Goal: Task Accomplishment & Management: Complete application form

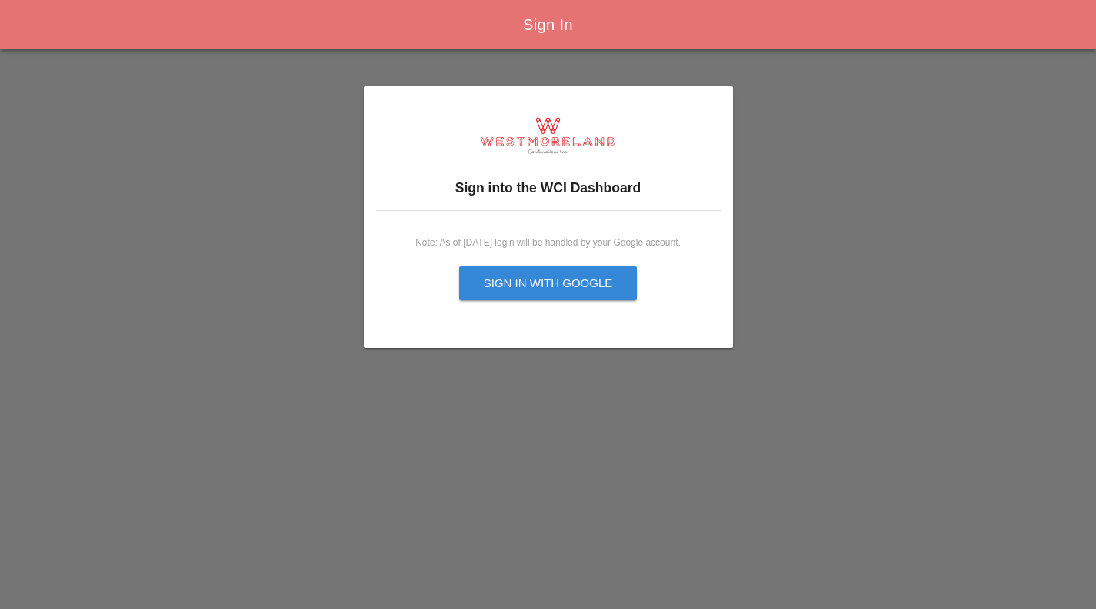
click at [603, 285] on div "Sign in with Google" at bounding box center [548, 284] width 129 height 18
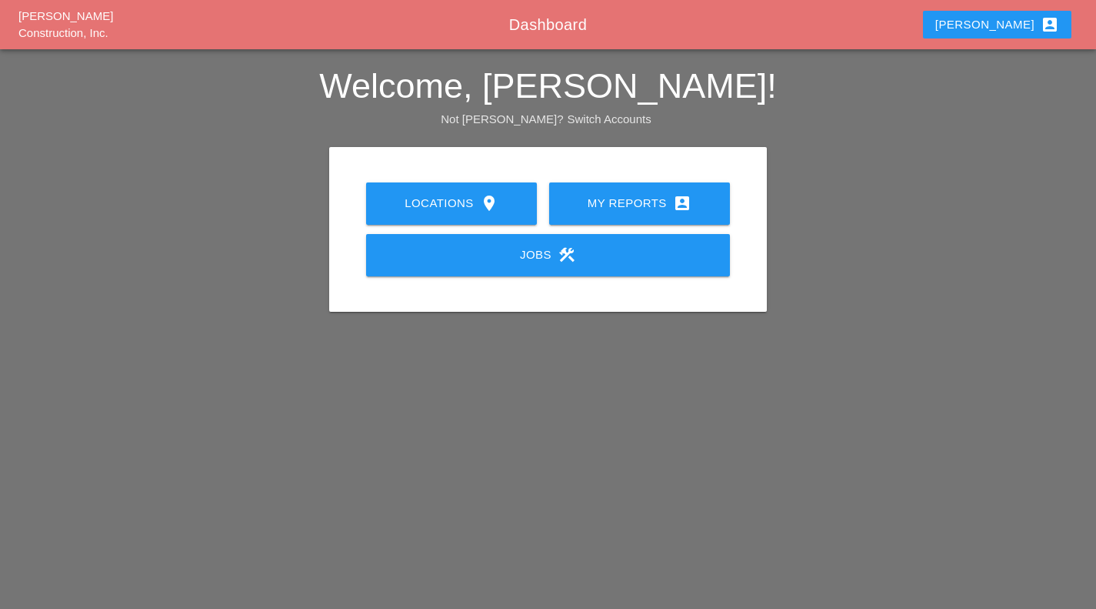
click at [602, 212] on div "My Reports account_box" at bounding box center [640, 203] width 132 height 18
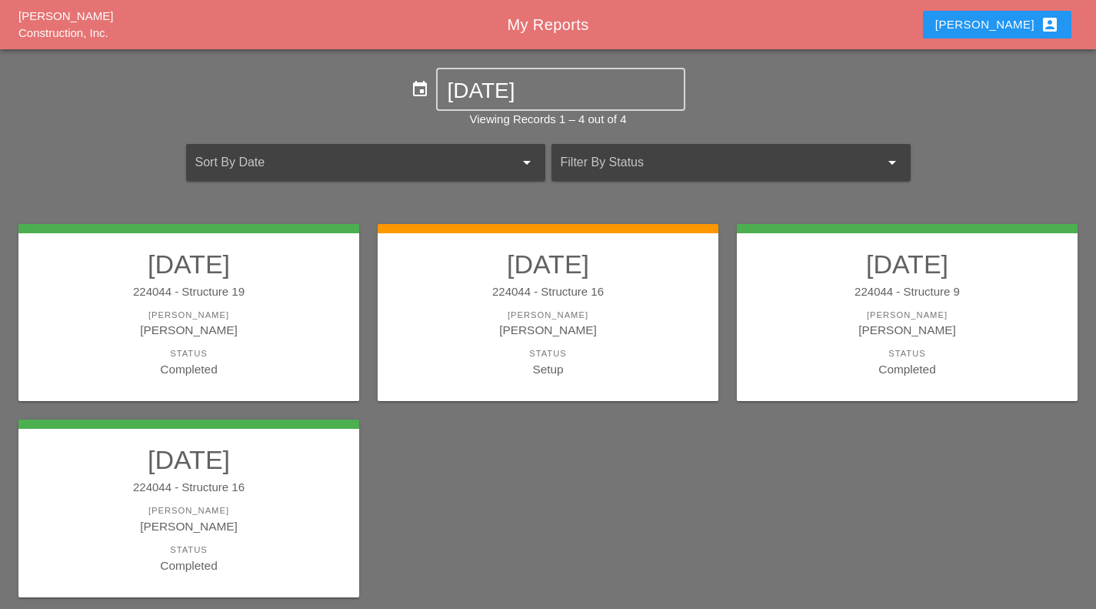
click at [600, 376] on div "Setup" at bounding box center [548, 369] width 310 height 18
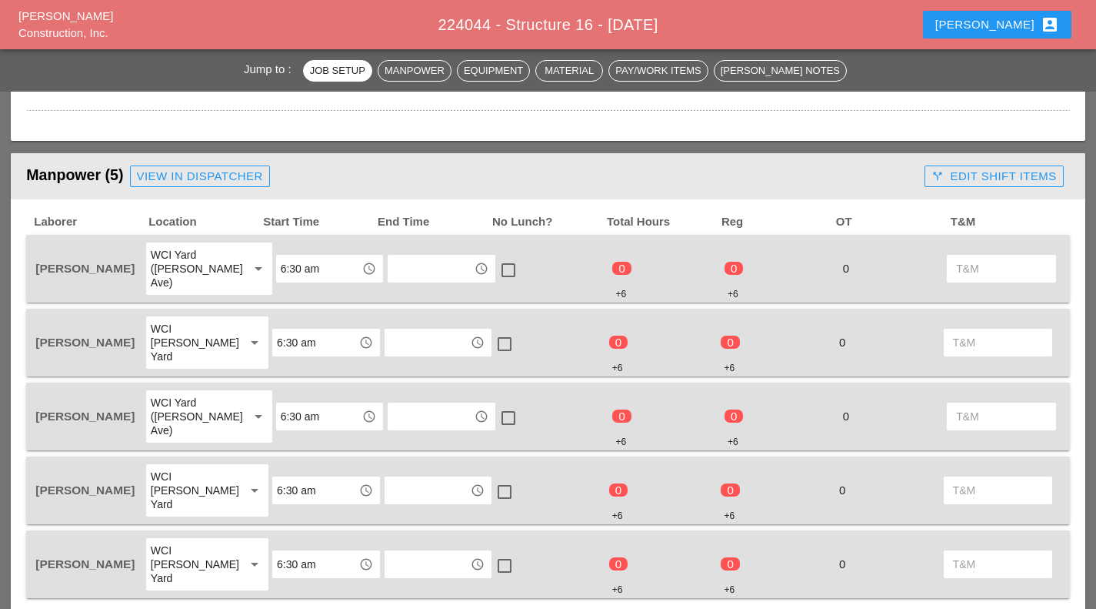
scroll to position [769, 0]
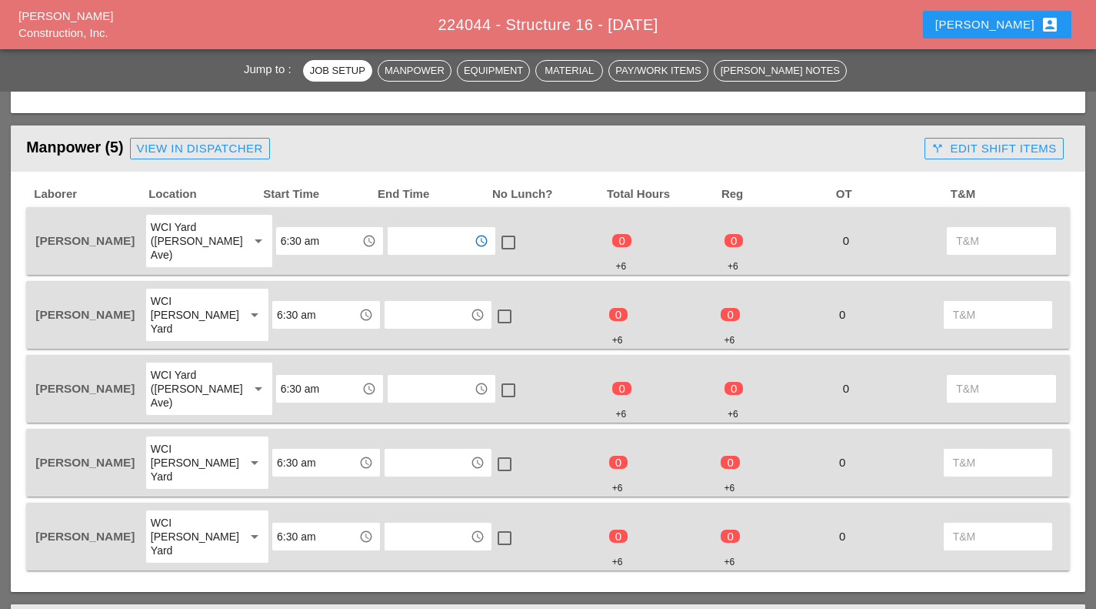
click at [437, 235] on input "text" at bounding box center [430, 240] width 77 height 25
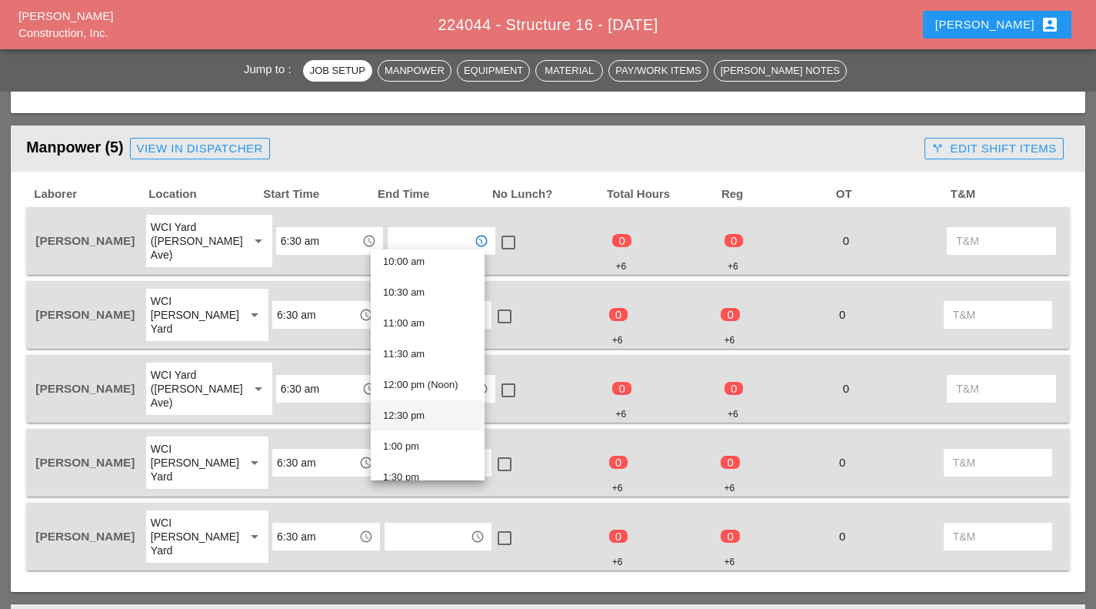
scroll to position [775, 0]
click at [430, 383] on div "2:30 pm" at bounding box center [427, 384] width 89 height 18
type input "2:30 pm"
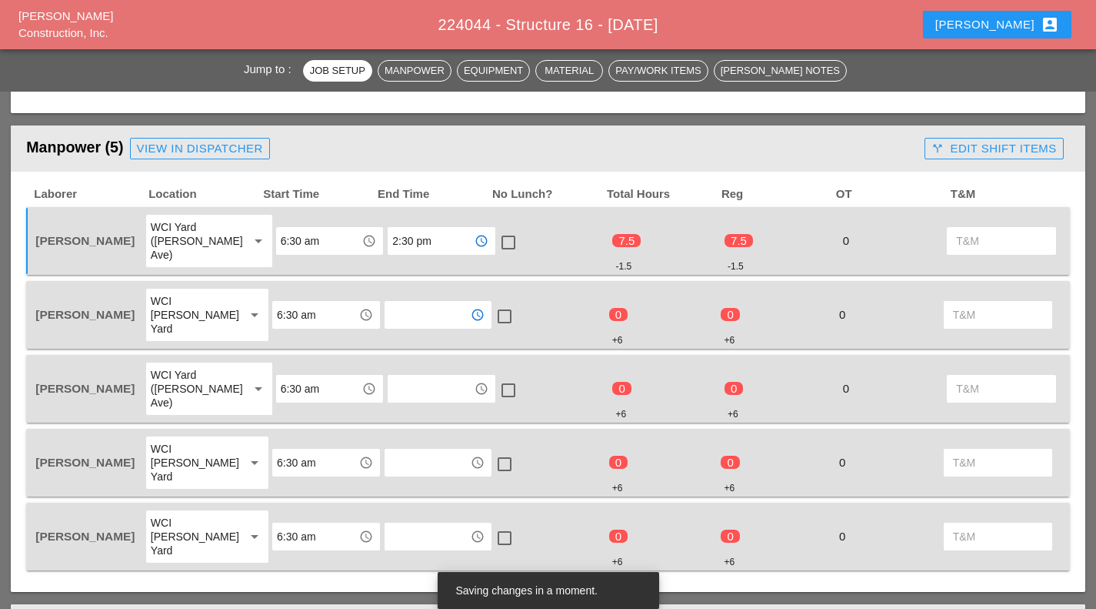
click at [429, 302] on input "text" at bounding box center [427, 314] width 77 height 25
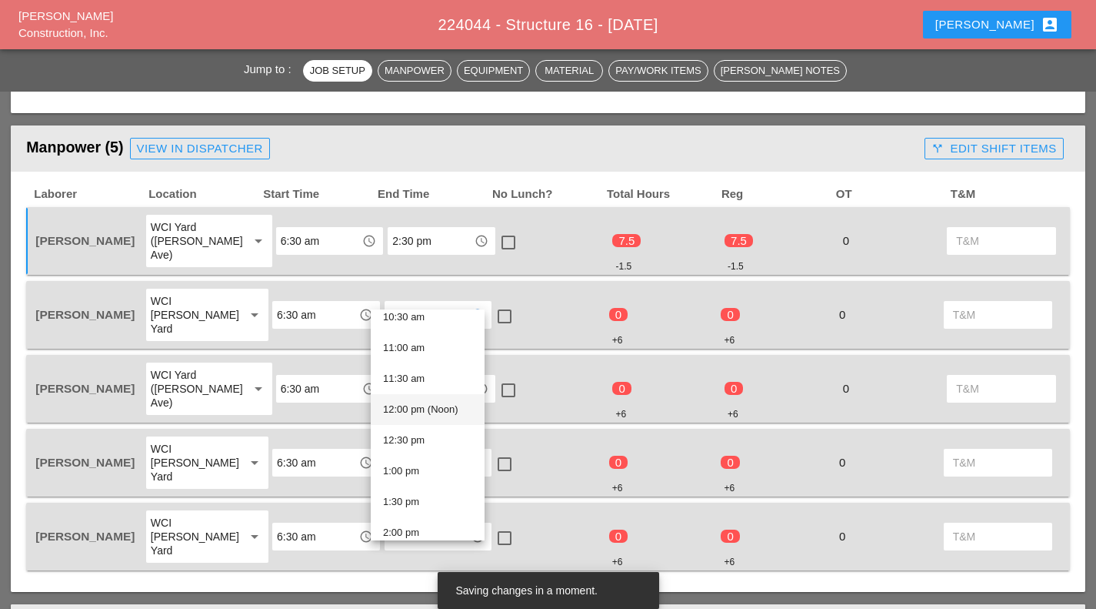
scroll to position [852, 0]
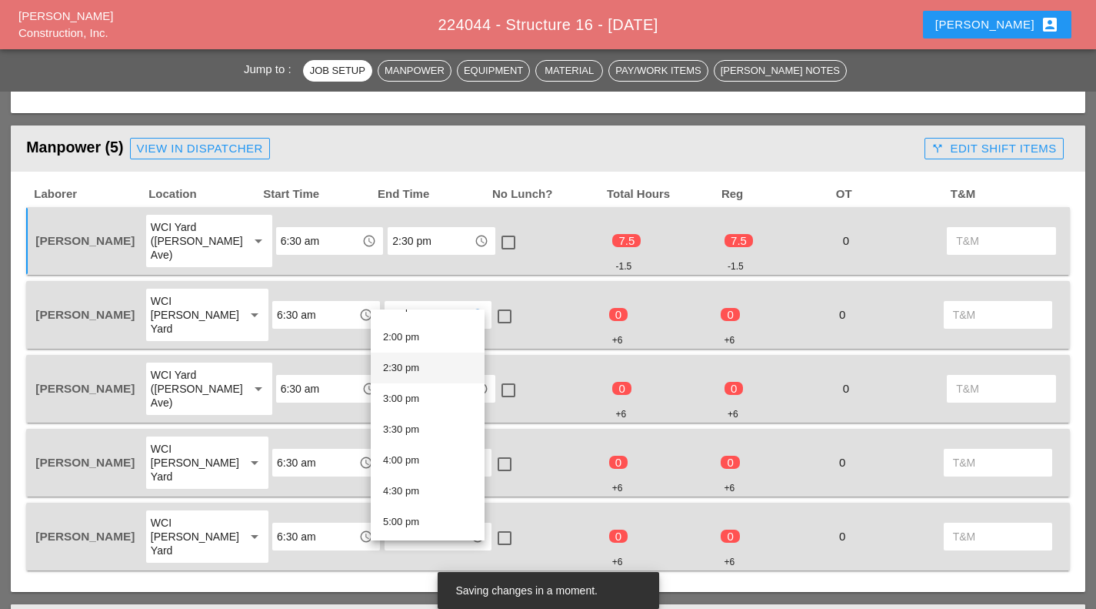
click at [432, 375] on div "2:30 pm" at bounding box center [427, 367] width 89 height 18
type input "2:30 pm"
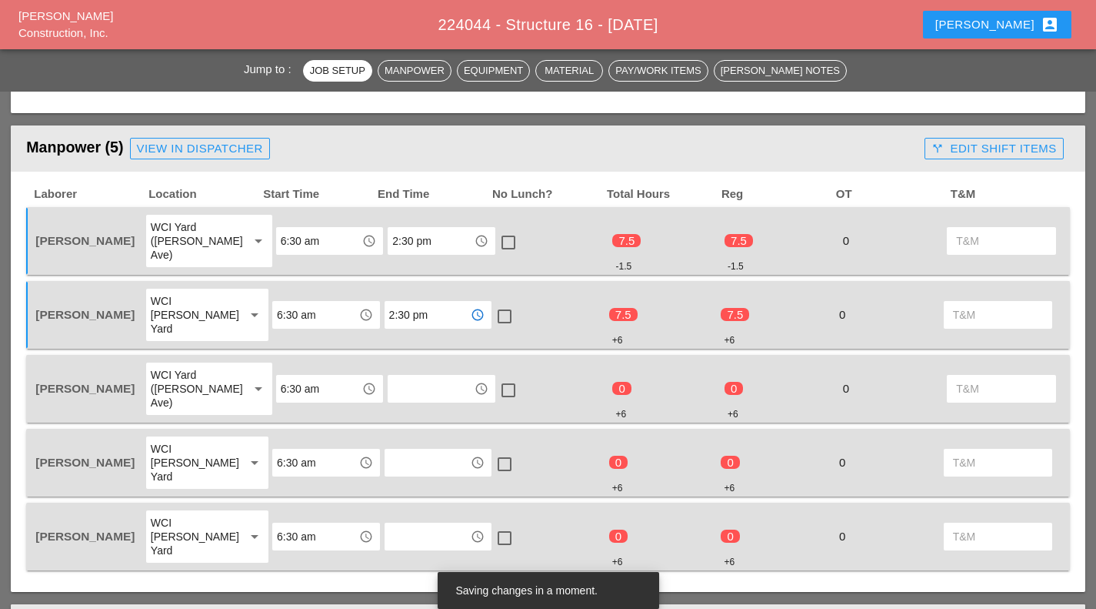
click at [397, 376] on input "text" at bounding box center [430, 388] width 77 height 25
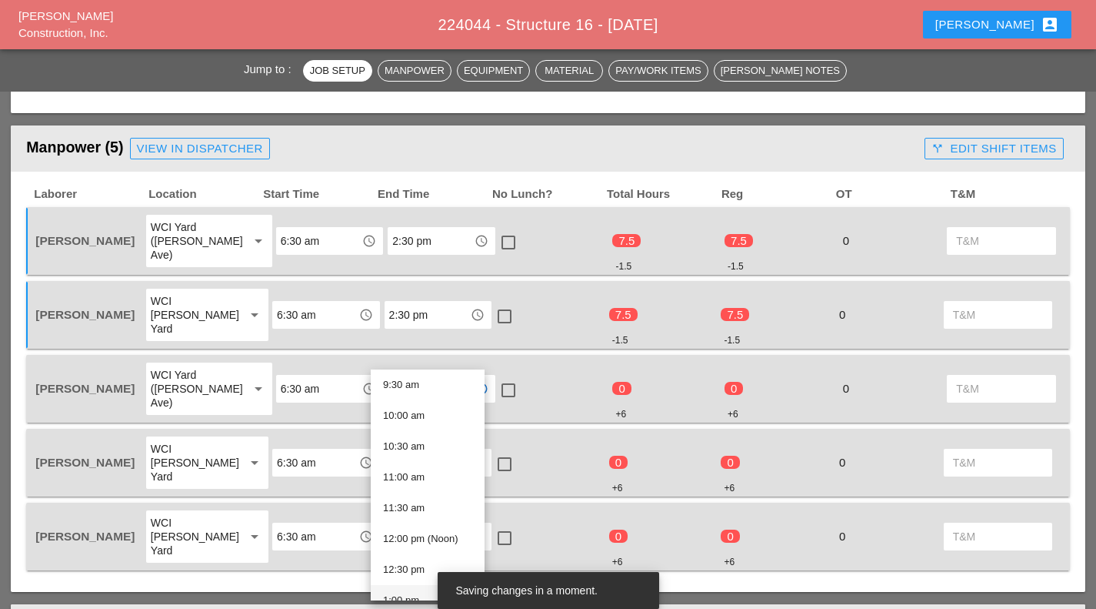
scroll to position [699, 0]
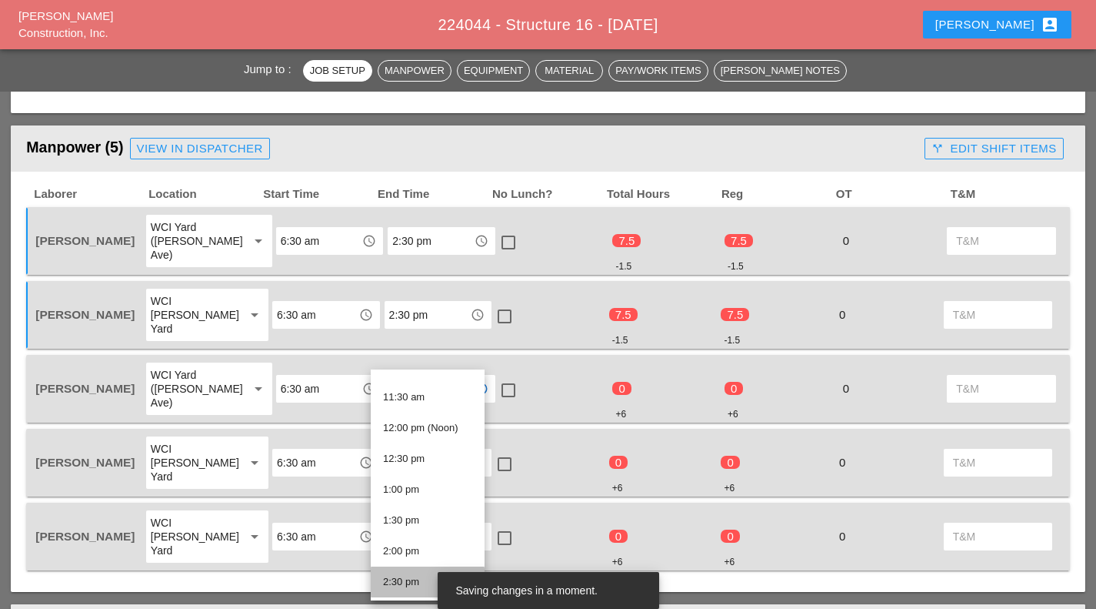
click at [399, 575] on div "2:30 pm" at bounding box center [427, 581] width 89 height 18
type input "2:30 pm"
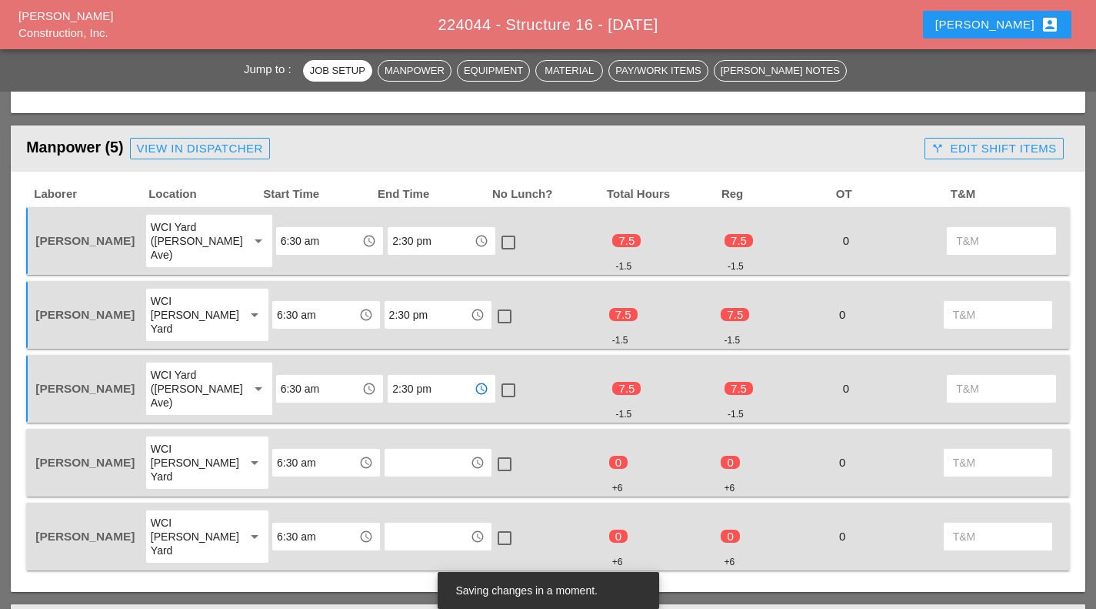
click at [415, 450] on input "text" at bounding box center [427, 462] width 77 height 25
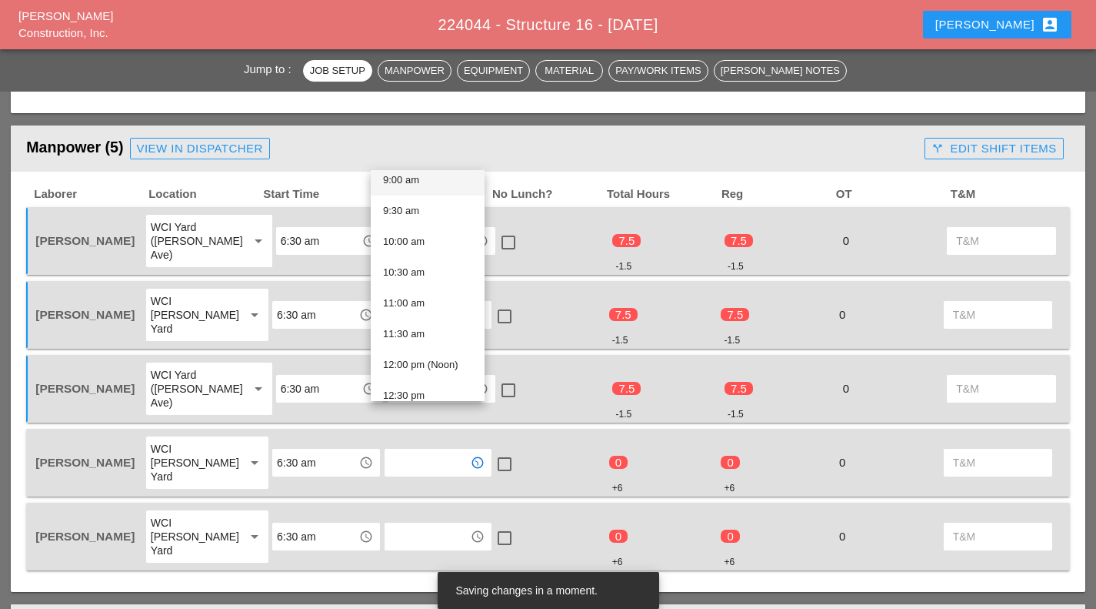
scroll to position [775, 0]
click at [409, 312] on div "2:30 pm" at bounding box center [427, 305] width 89 height 18
type input "2:30 pm"
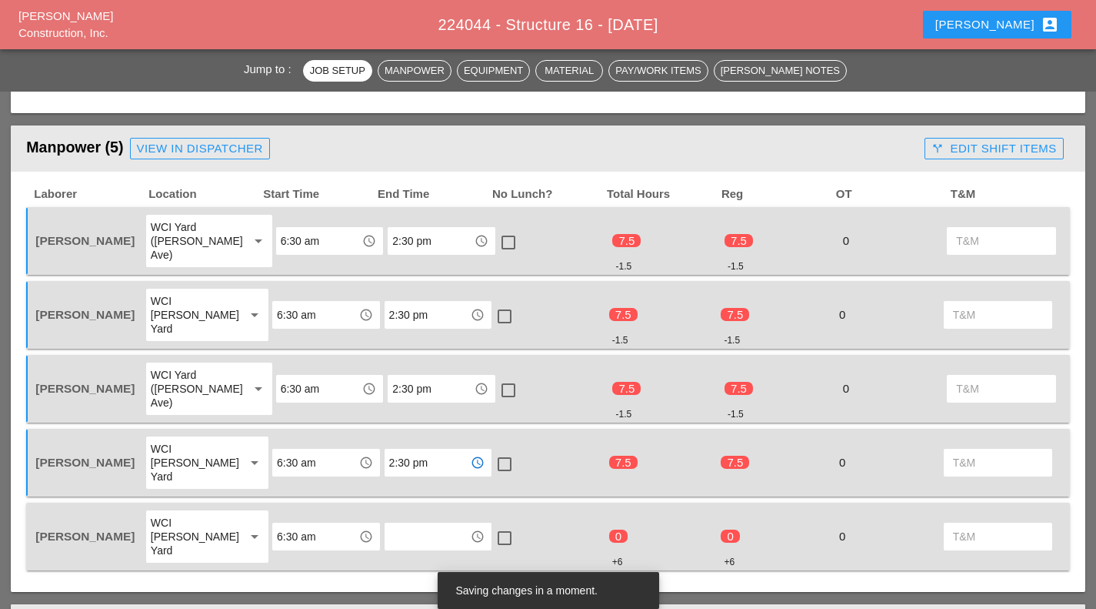
click at [401, 524] on input "text" at bounding box center [427, 536] width 77 height 25
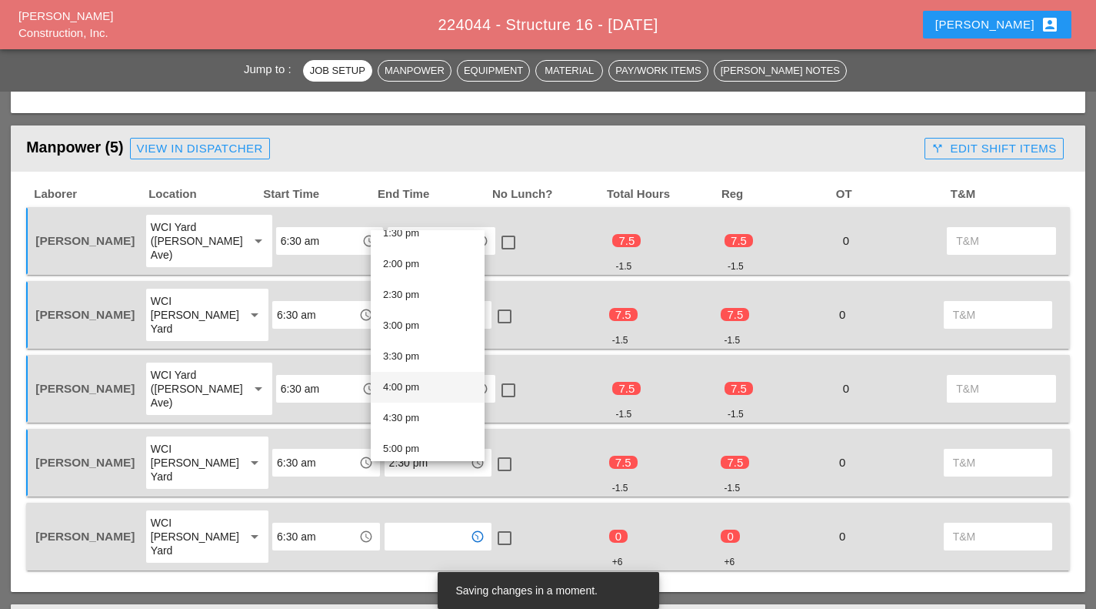
scroll to position [769, 0]
click at [418, 371] on div "2:30 pm" at bounding box center [427, 371] width 89 height 18
type input "2:30 pm"
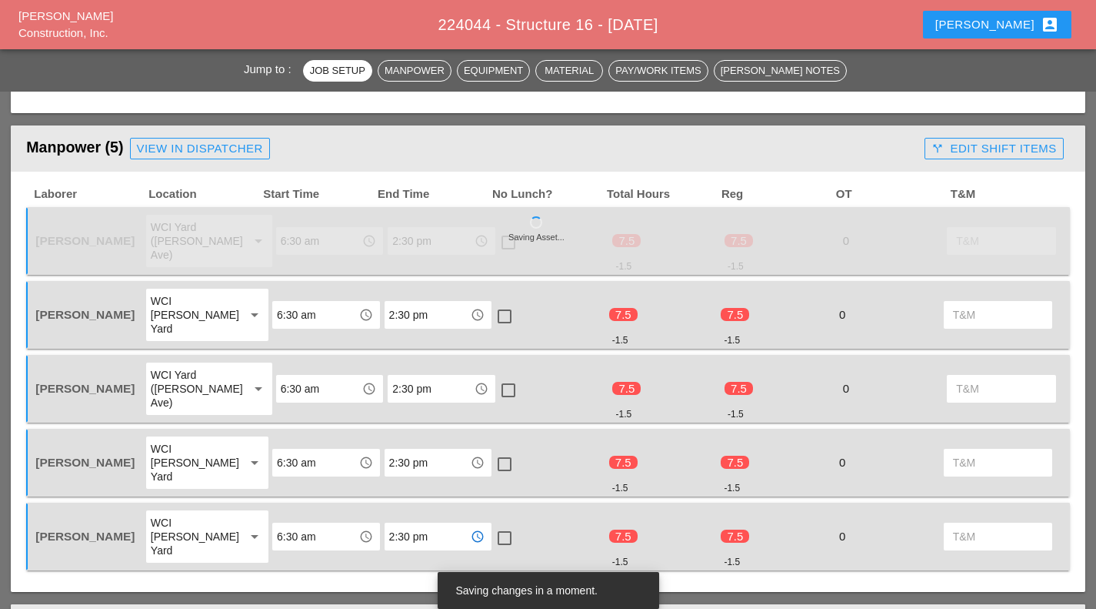
click at [497, 239] on div at bounding box center [508, 242] width 26 height 26
checkbox input "true"
click at [493, 303] on div at bounding box center [505, 316] width 26 height 26
checkbox input "true"
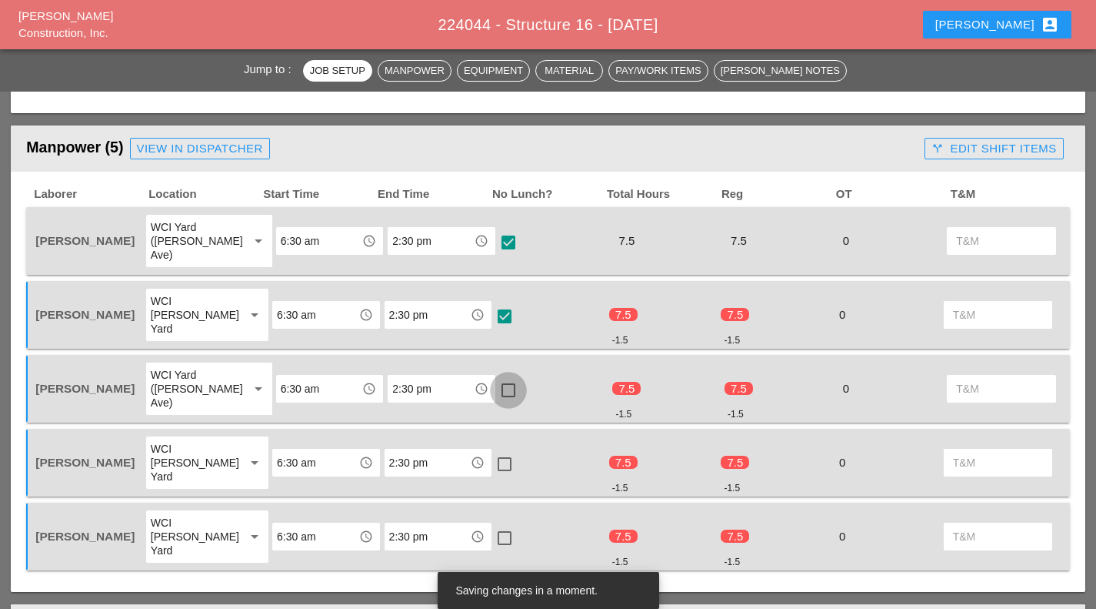
click at [495, 377] on div at bounding box center [508, 390] width 26 height 26
checkbox input "true"
click at [486, 429] on div "Luis Ocasio WCI Bruckner Yard arrow_drop_down 6:30 am access_time 2:30 pm acces…" at bounding box center [548, 463] width 1044 height 68
click at [492, 451] on div at bounding box center [505, 464] width 26 height 26
checkbox input "true"
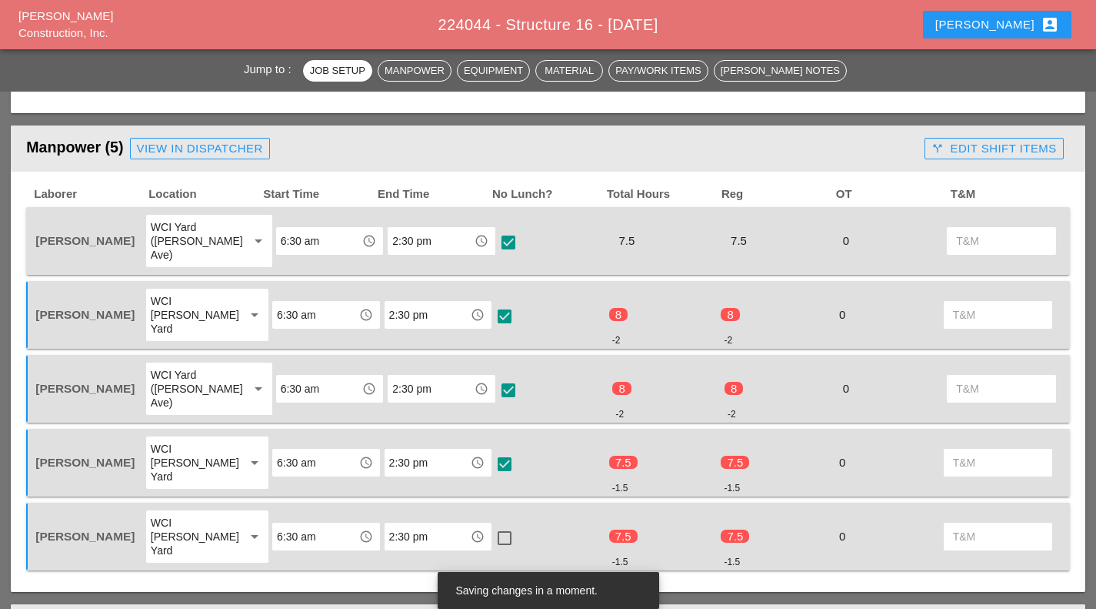
click at [492, 525] on div at bounding box center [505, 538] width 26 height 26
checkbox input "true"
click at [575, 281] on div "Filipe Silva WCI Bruckner Yard arrow_drop_down 6:30 am access_time 2:30 pm acce…" at bounding box center [548, 315] width 1044 height 68
click at [425, 235] on input "2:30 pm" at bounding box center [430, 240] width 77 height 25
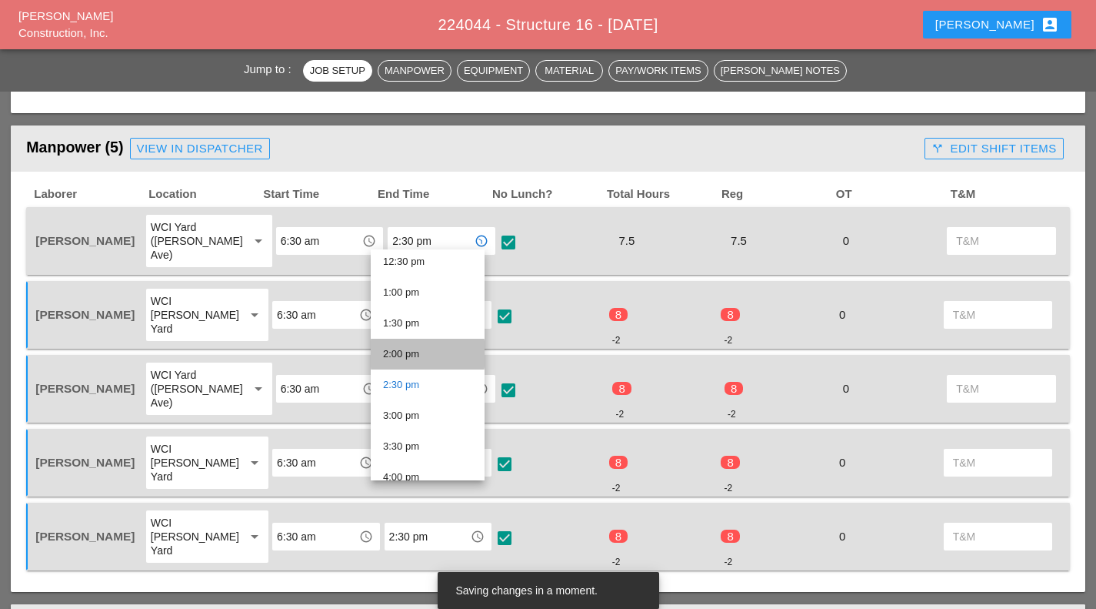
click at [412, 350] on div "2:00 pm" at bounding box center [427, 354] width 89 height 18
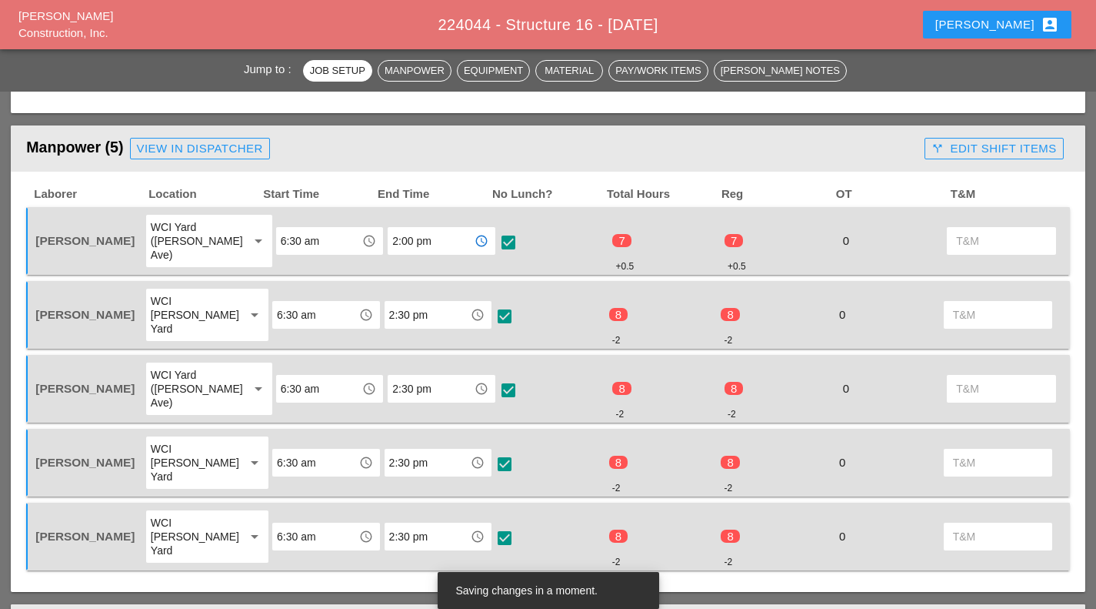
click at [407, 233] on input "2:00 pm" at bounding box center [430, 240] width 77 height 25
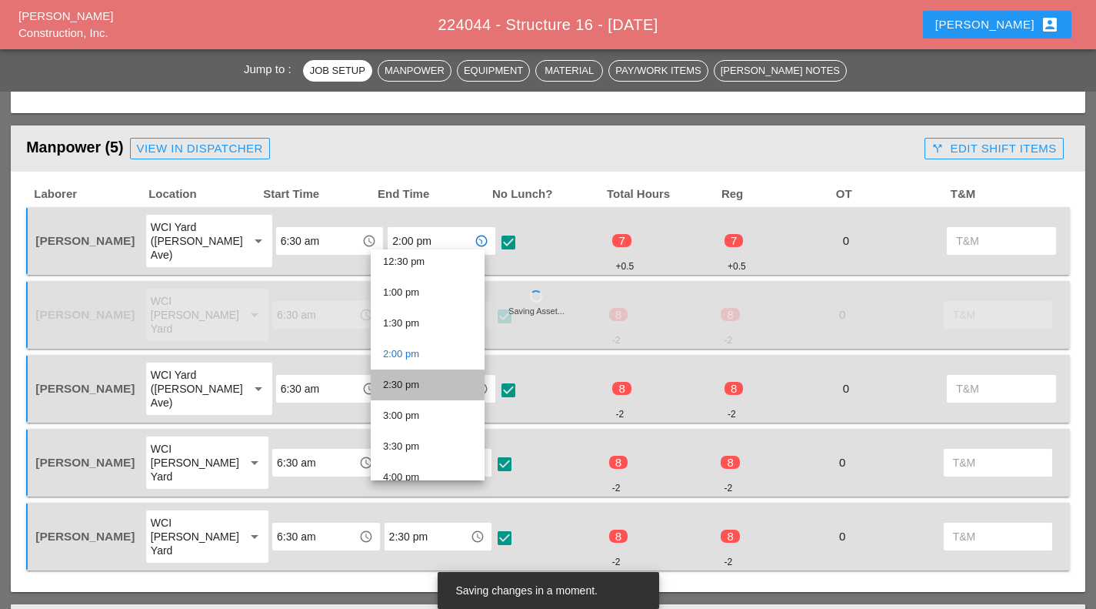
click at [415, 383] on div "2:30 pm" at bounding box center [427, 384] width 89 height 18
type input "2:30 pm"
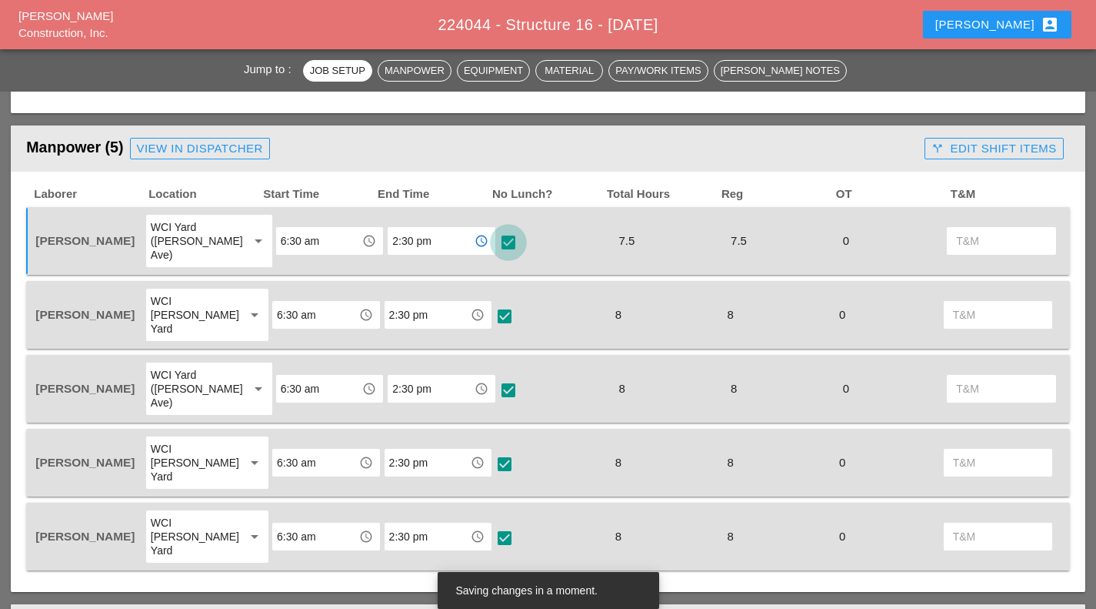
click at [495, 229] on div at bounding box center [508, 242] width 26 height 26
click at [495, 235] on div at bounding box center [508, 242] width 26 height 26
checkbox input "true"
click at [549, 312] on div "check_box check" at bounding box center [550, 314] width 112 height 55
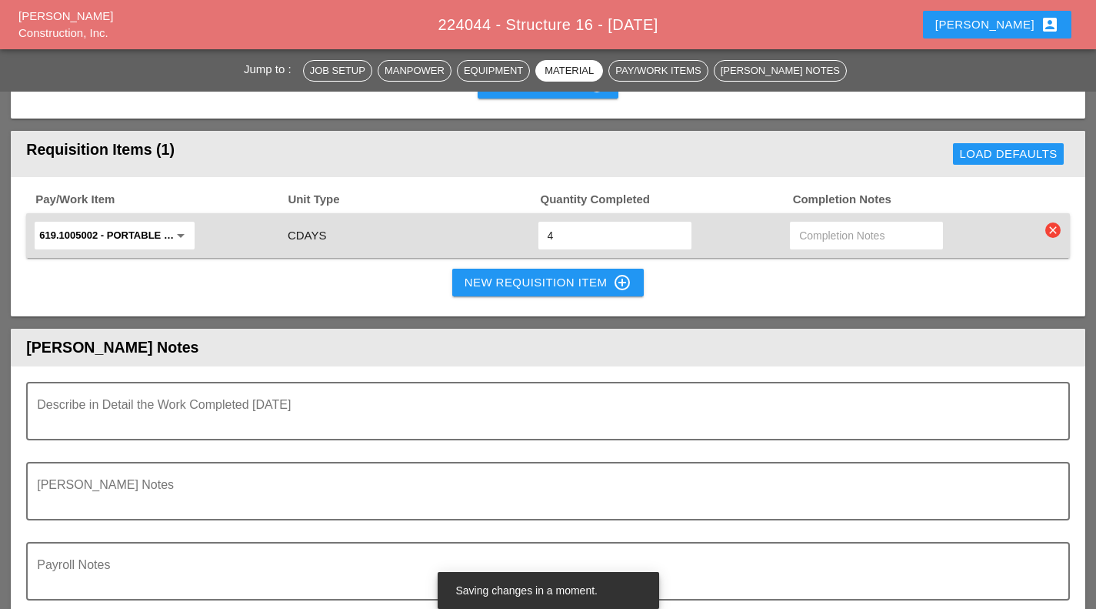
scroll to position [1923, 0]
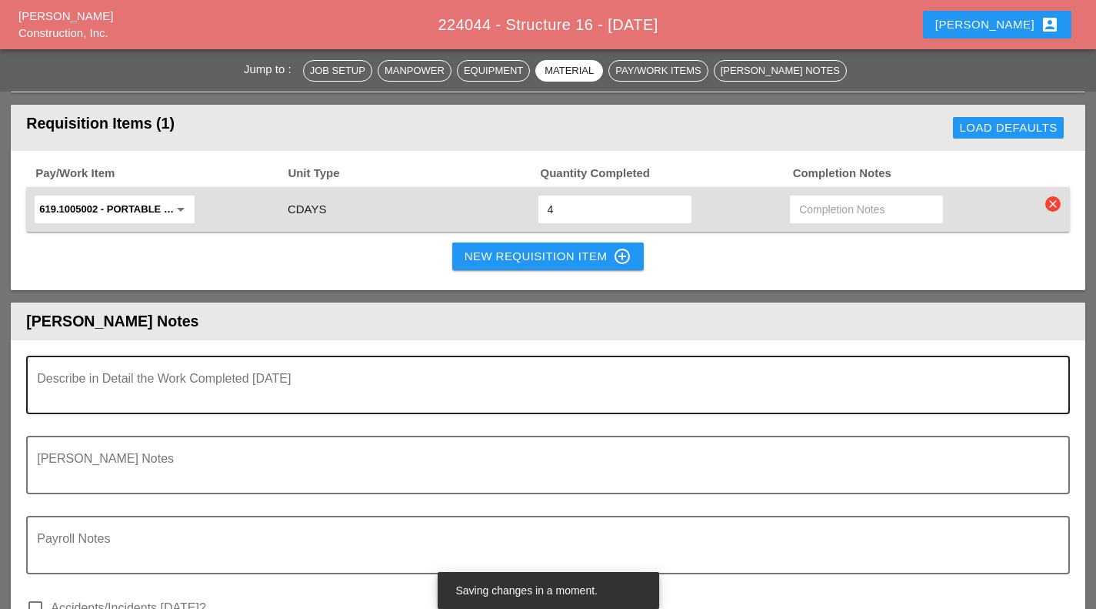
click at [572, 375] on textarea "Describe in Detail the Work Completed Today" at bounding box center [542, 393] width 1010 height 37
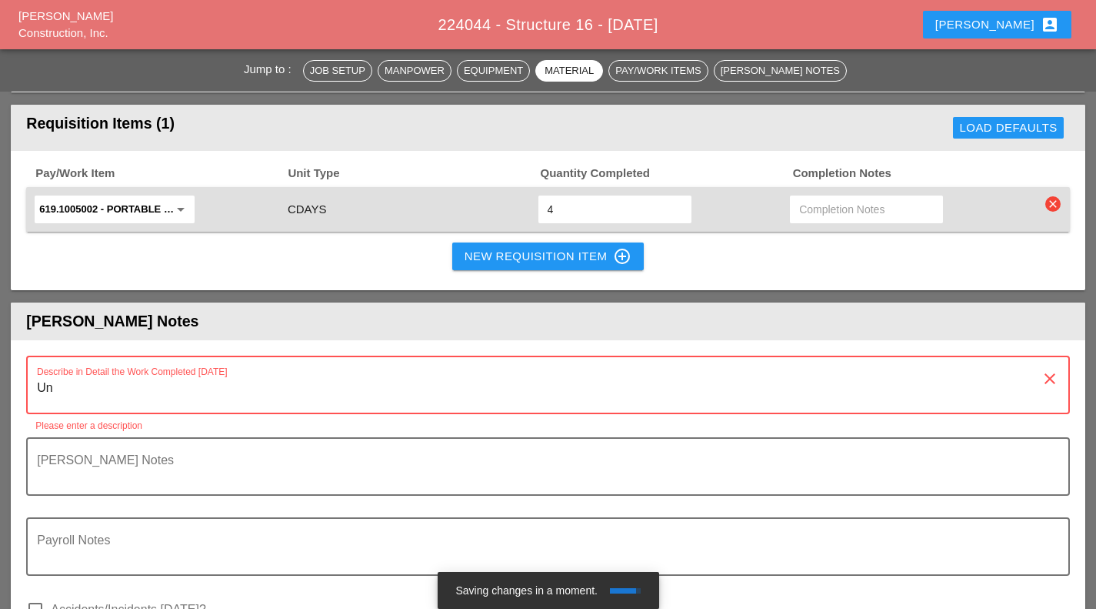
type textarea "U"
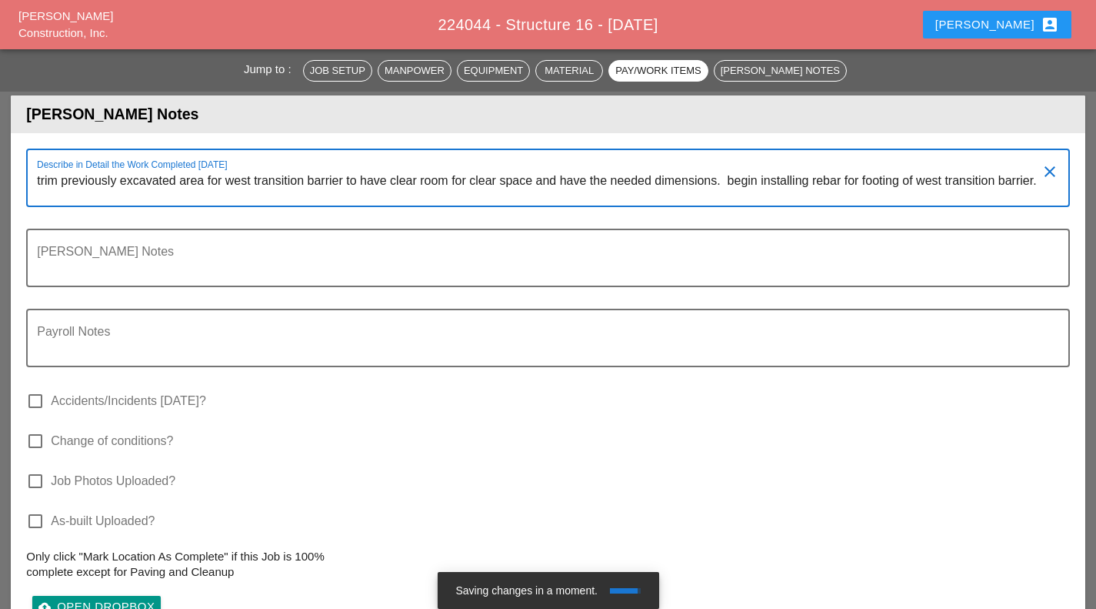
scroll to position [2145, 0]
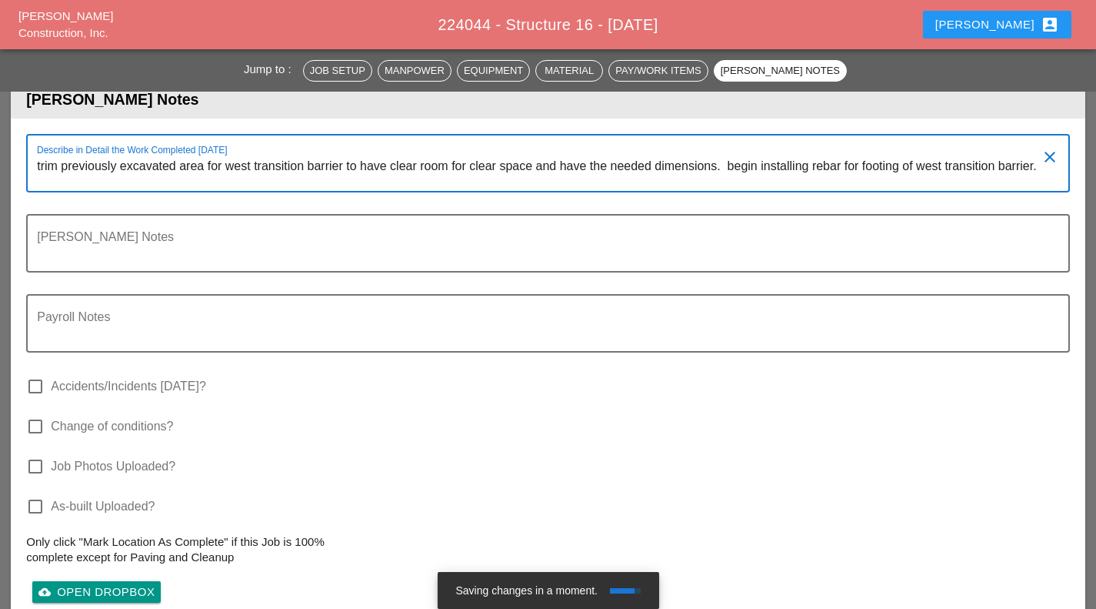
type textarea "trim previously excavated area for west transition barrier to have clear room f…"
click at [106, 459] on label "Job Photos Uploaded?" at bounding box center [113, 466] width 125 height 15
checkbox input "true"
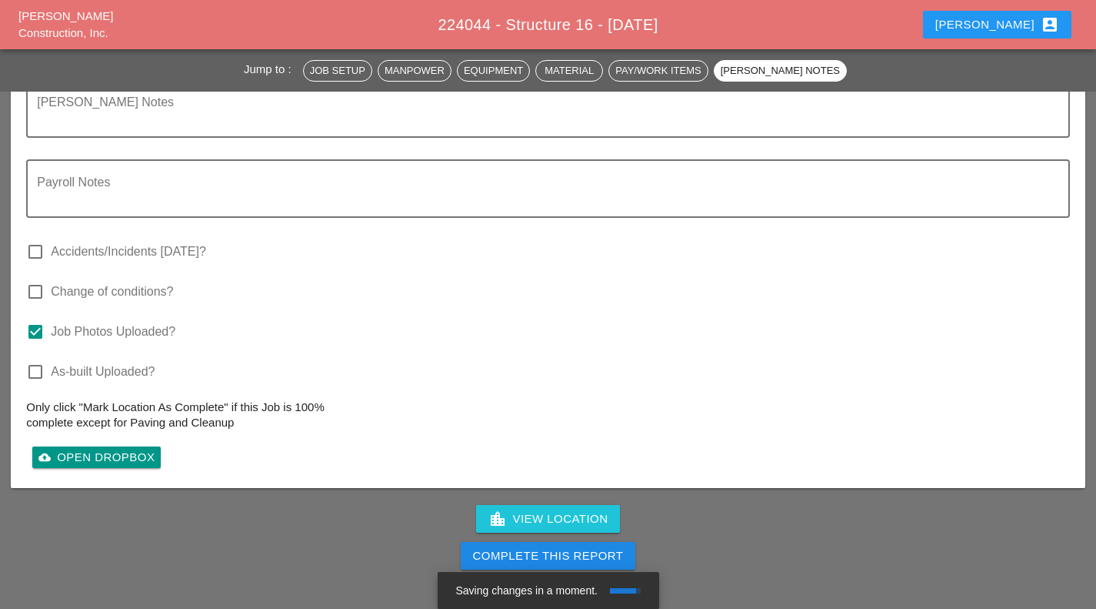
scroll to position [2282, 0]
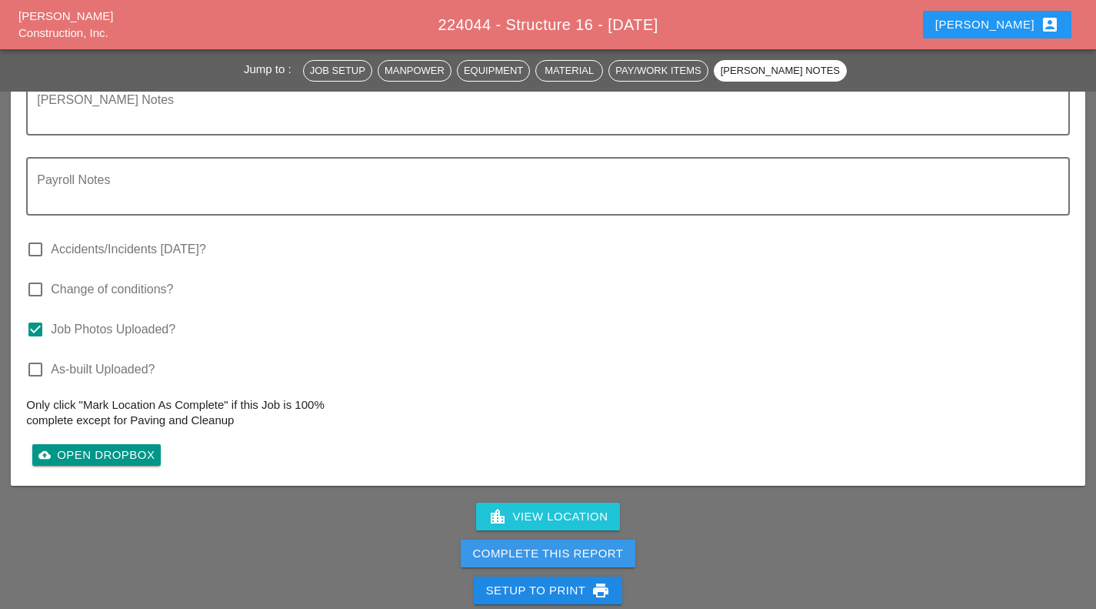
click at [583, 545] on div "Complete This Report" at bounding box center [548, 554] width 151 height 18
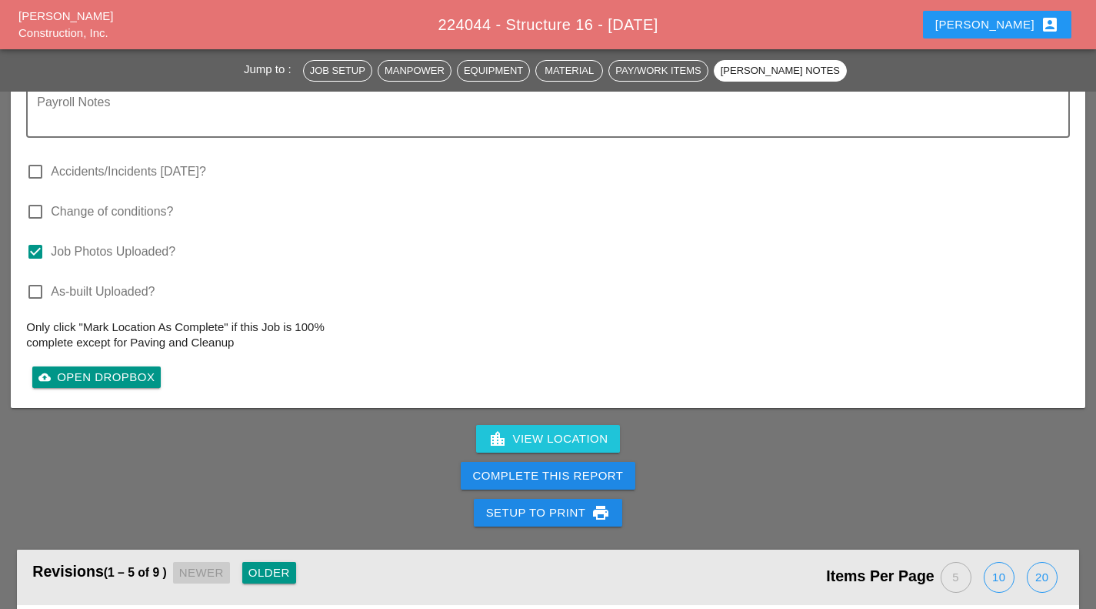
scroll to position [2234, 0]
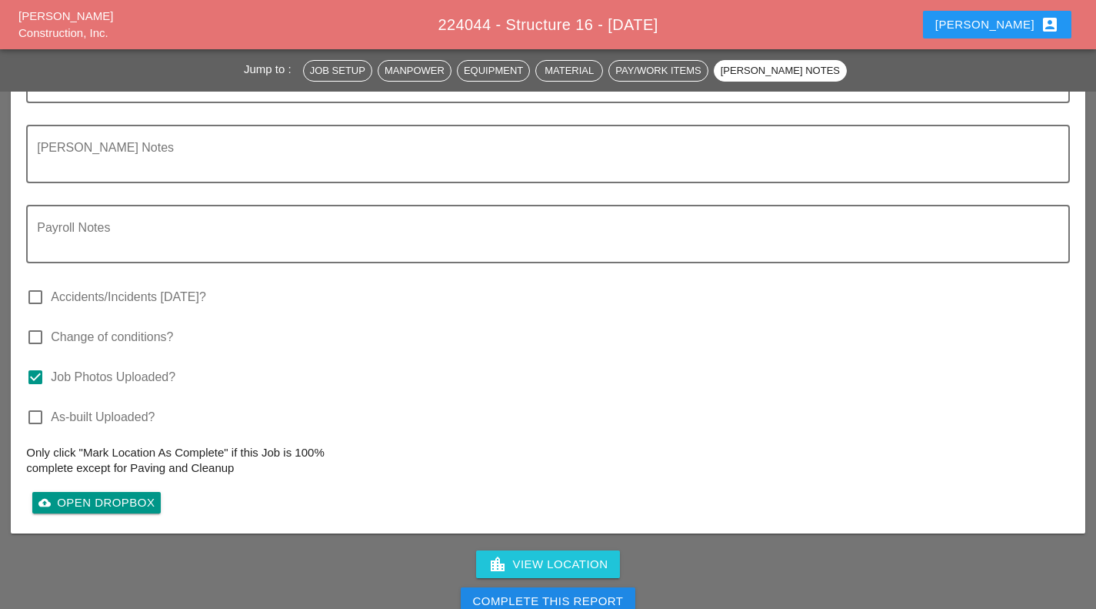
click at [588, 592] on div "Complete This Report" at bounding box center [548, 601] width 151 height 18
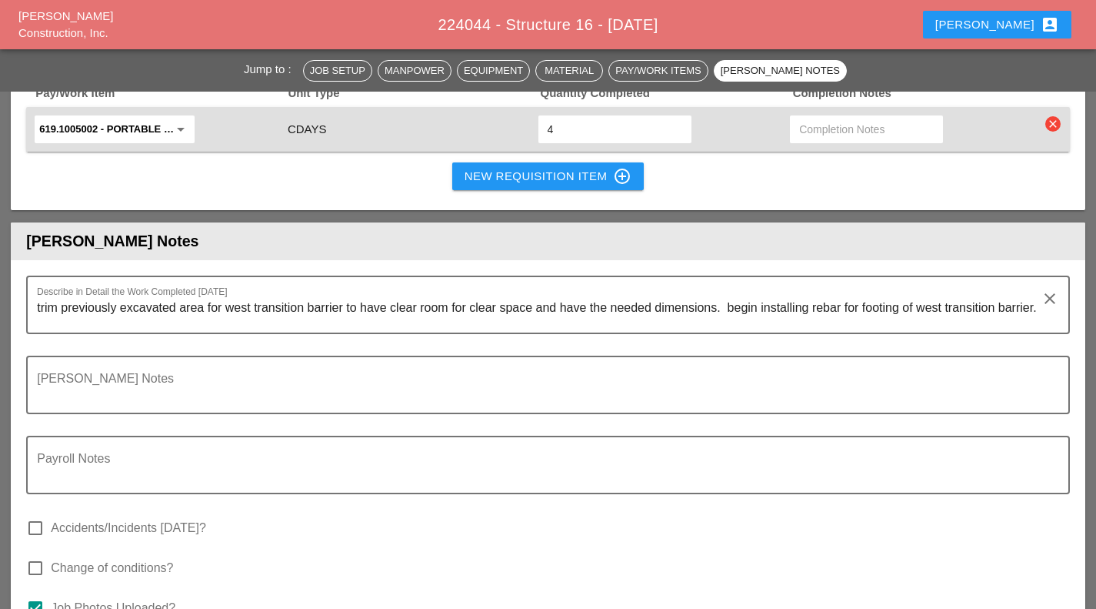
scroll to position [1926, 0]
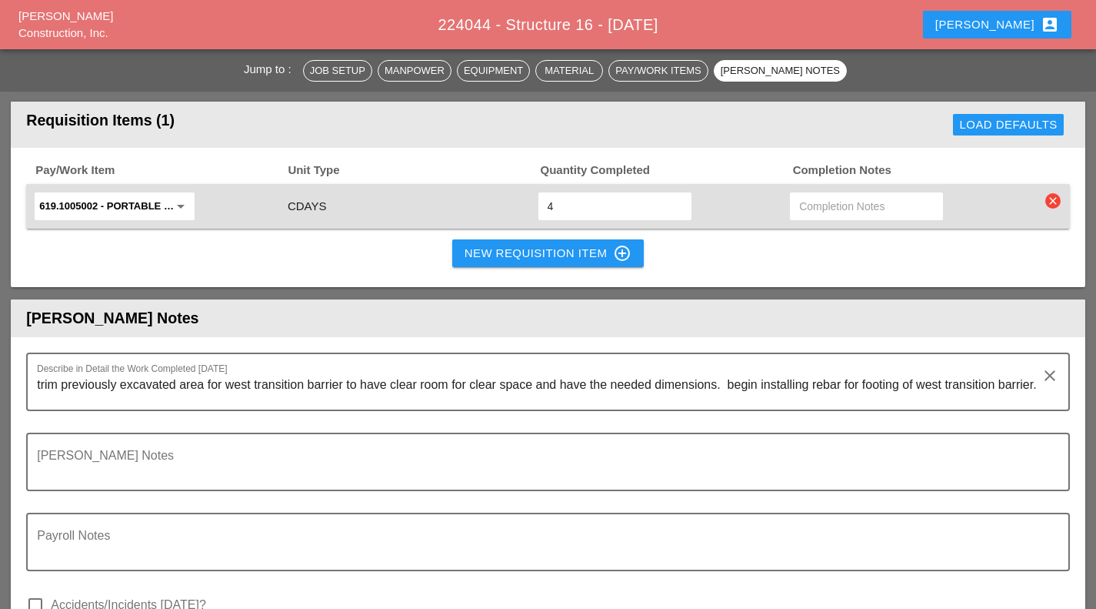
click at [672, 417] on div at bounding box center [547, 421] width 1025 height 9
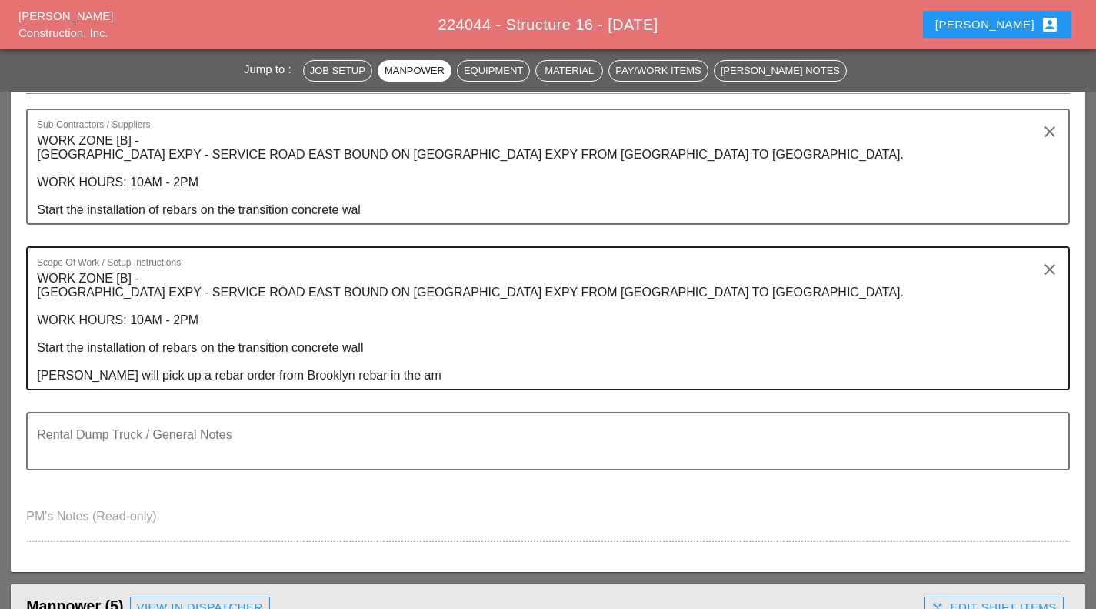
scroll to position [0, 0]
